Goal: Check status: Check status

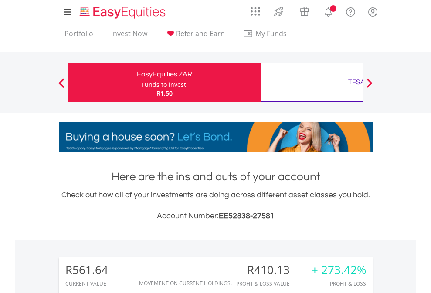
scroll to position [84, 137]
click at [142, 82] on div "Funds to invest:" at bounding box center [165, 84] width 46 height 9
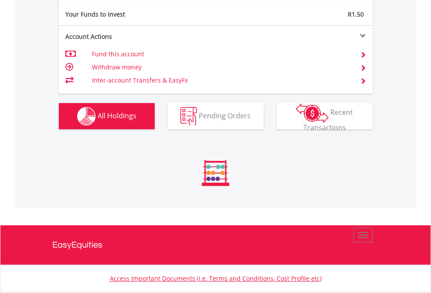
scroll to position [84, 137]
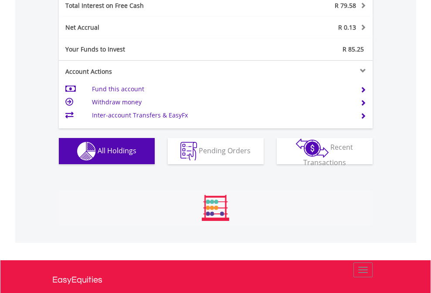
scroll to position [84, 137]
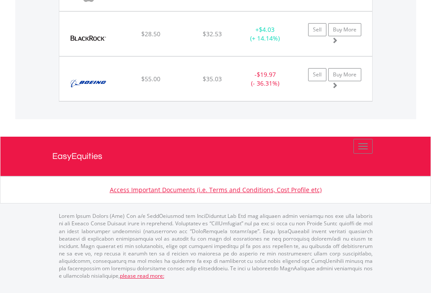
scroll to position [84, 137]
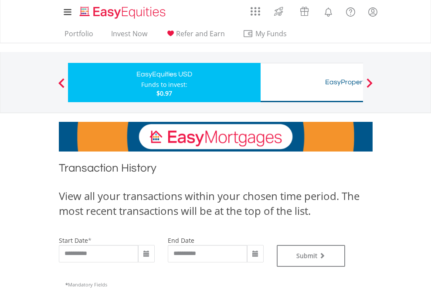
type input "**********"
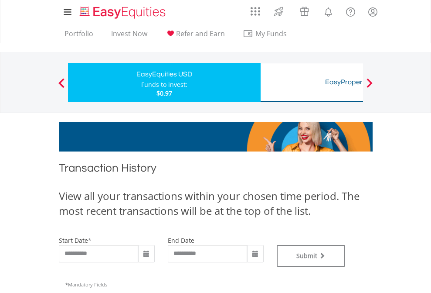
type input "**********"
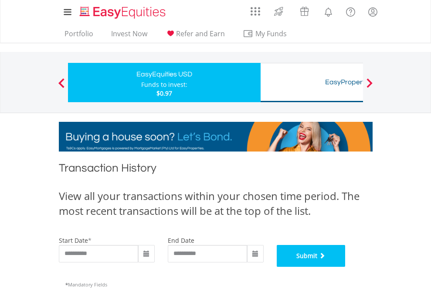
click at [346, 267] on button "Submit" at bounding box center [311, 256] width 69 height 22
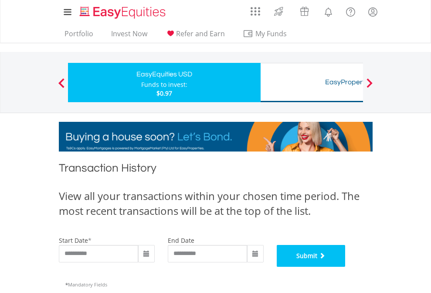
scroll to position [354, 0]
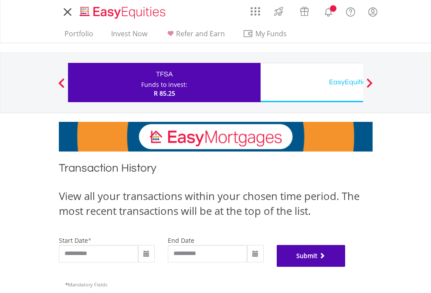
click at [346, 267] on button "Submit" at bounding box center [311, 256] width 69 height 22
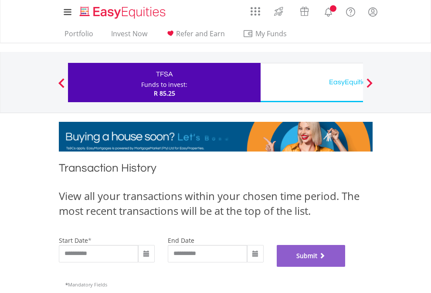
scroll to position [354, 0]
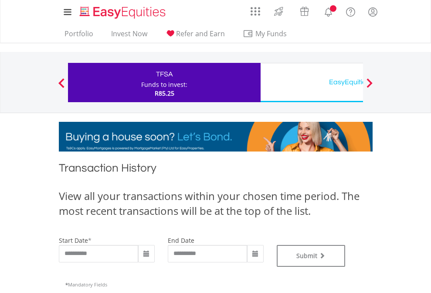
click at [312, 82] on div "EasyEquities USD" at bounding box center [357, 82] width 182 height 12
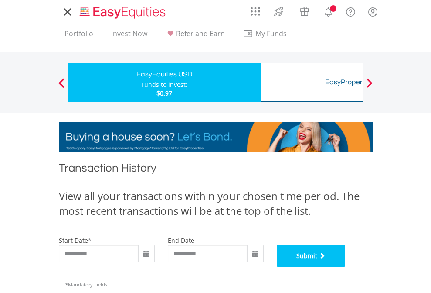
click at [346, 267] on button "Submit" at bounding box center [311, 256] width 69 height 22
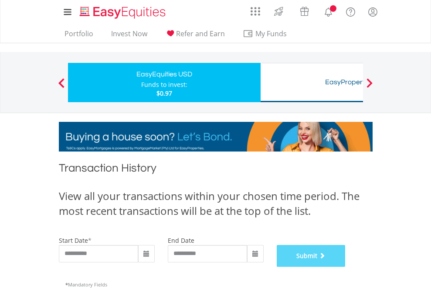
scroll to position [354, 0]
